Goal: Task Accomplishment & Management: Complete application form

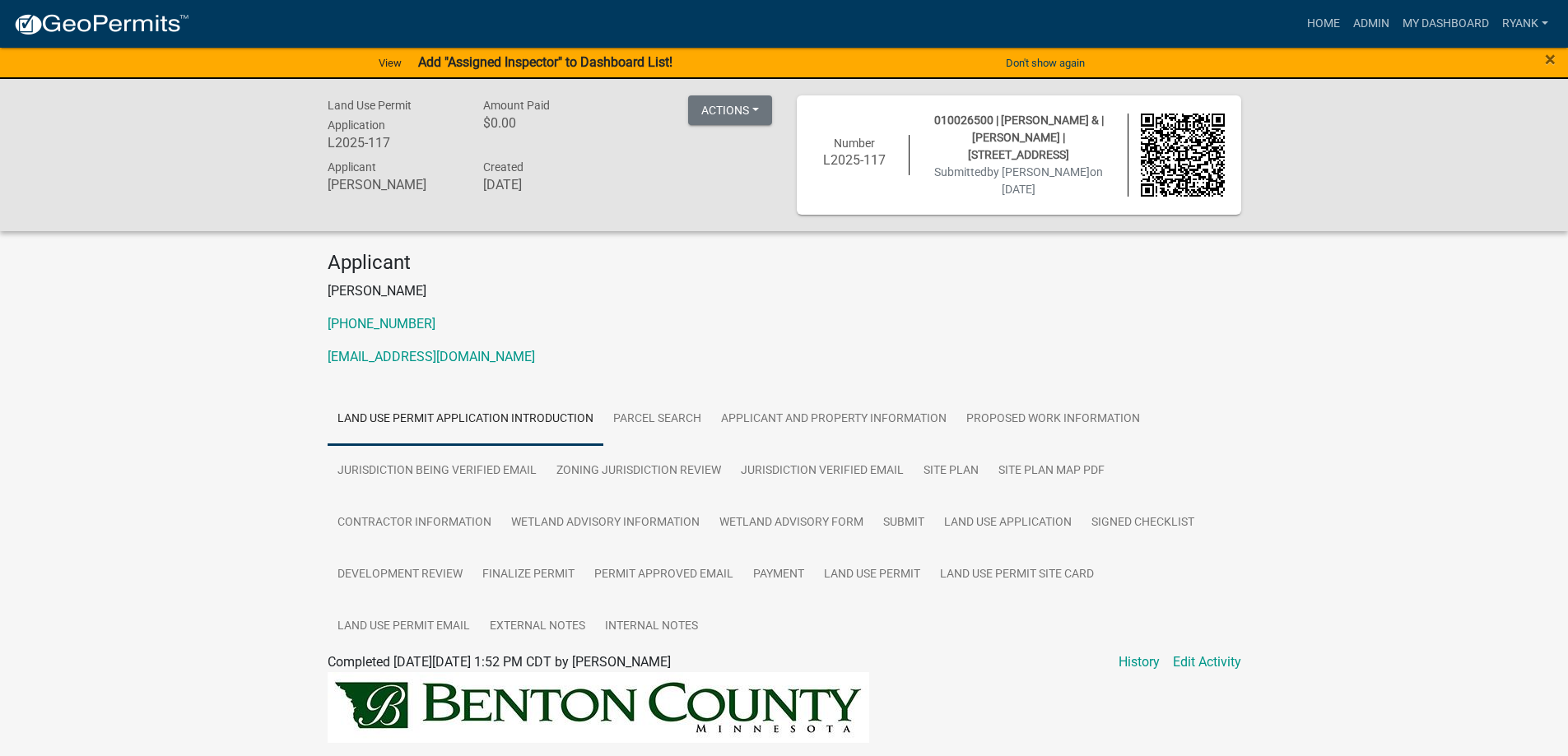
scroll to position [247, 0]
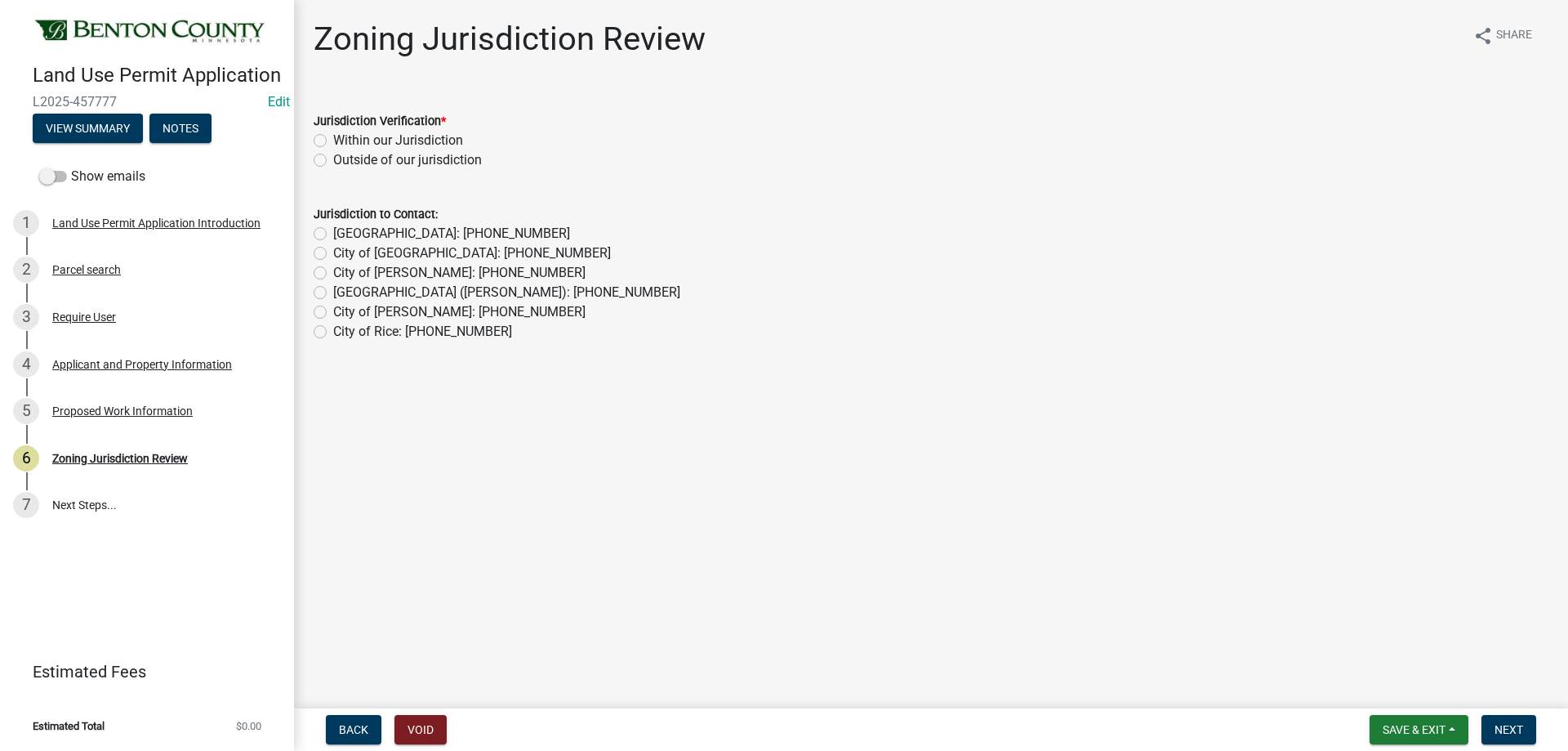
click at [333, 145] on label "Within our Jurisdiction" at bounding box center [397, 141] width 130 height 20
click at [333, 141] on input "Within our Jurisdiction" at bounding box center [338, 136] width 11 height 11
radio input "true"
click at [1510, 723] on span "Next" at bounding box center [1509, 730] width 29 height 13
